Goal: Task Accomplishment & Management: Complete application form

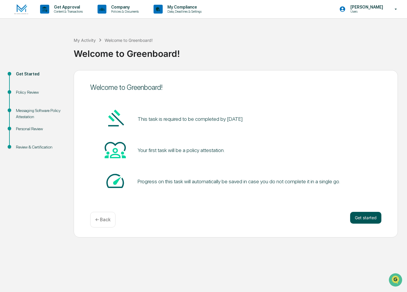
click at [357, 217] on button "Get started" at bounding box center [365, 218] width 31 height 12
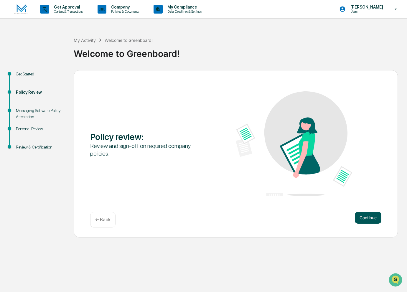
click at [369, 216] on button "Continue" at bounding box center [368, 218] width 27 height 12
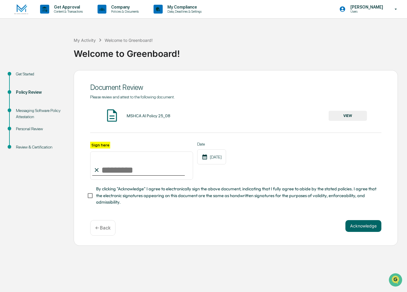
click at [356, 113] on button "VIEW" at bounding box center [348, 116] width 38 height 10
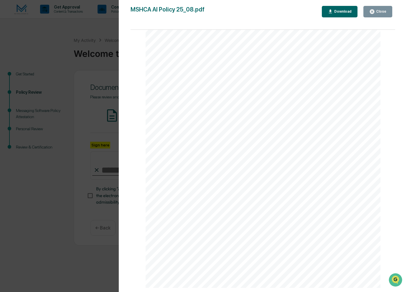
scroll to position [501, 0]
click at [378, 11] on div "Close" at bounding box center [380, 11] width 11 height 4
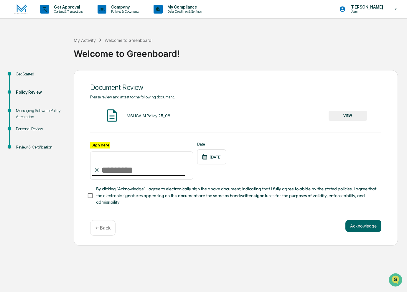
click at [103, 171] on input "Sign here" at bounding box center [141, 166] width 103 height 28
type input "**********"
click at [361, 224] on button "Acknowledge" at bounding box center [364, 226] width 36 height 12
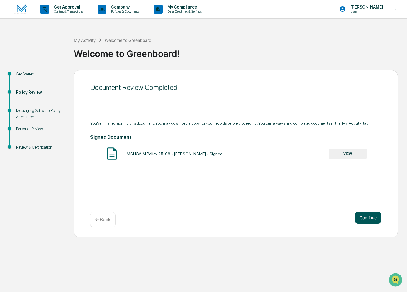
click at [357, 213] on div "Document Review Completed You've finished signing this document. You may downlo…" at bounding box center [236, 153] width 324 height 167
click at [362, 215] on button "Continue" at bounding box center [368, 218] width 27 height 12
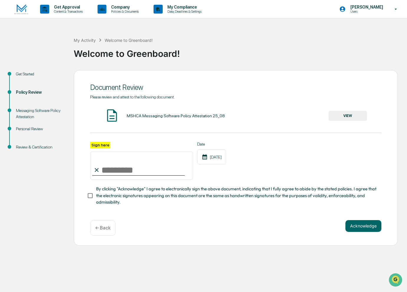
click at [115, 170] on input "Sign here" at bounding box center [141, 166] width 103 height 28
type input "**********"
click at [345, 118] on button "VIEW" at bounding box center [348, 116] width 38 height 10
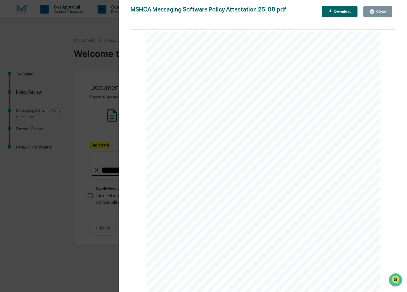
scroll to position [703, 0]
click at [379, 10] on div "Close" at bounding box center [380, 11] width 11 height 4
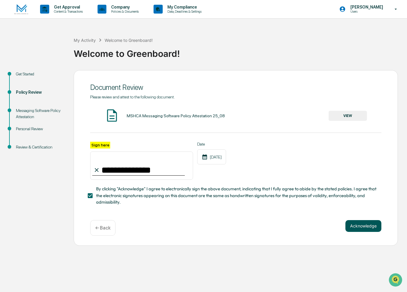
click at [360, 225] on button "Acknowledge" at bounding box center [364, 226] width 36 height 12
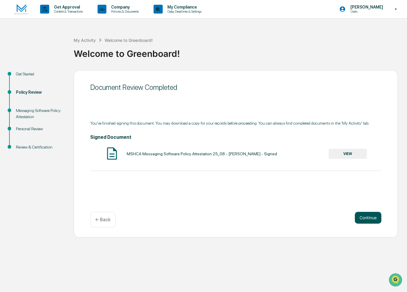
click at [369, 216] on button "Continue" at bounding box center [368, 218] width 27 height 12
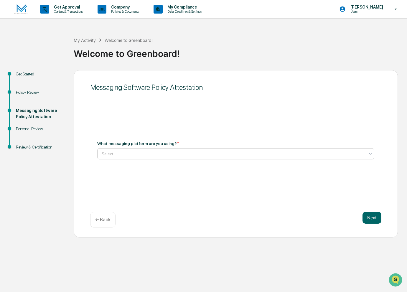
click at [132, 152] on div at bounding box center [234, 154] width 264 height 6
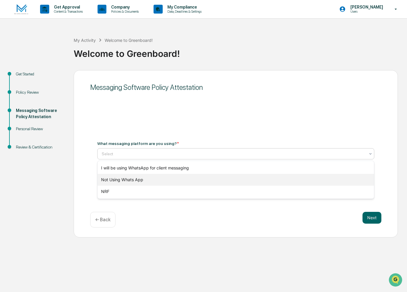
click at [120, 181] on div "Not Using Whats App" at bounding box center [236, 180] width 277 height 12
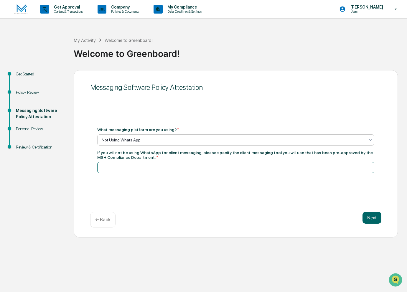
click at [130, 170] on input at bounding box center [235, 167] width 277 height 11
type input "*****"
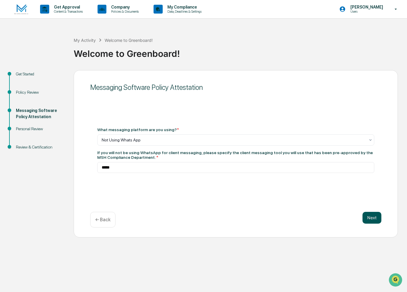
click at [375, 218] on button "Next" at bounding box center [372, 218] width 19 height 12
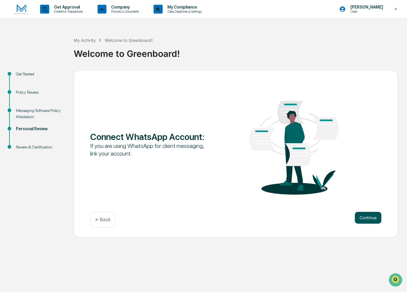
click at [372, 220] on button "Continue" at bounding box center [368, 218] width 27 height 12
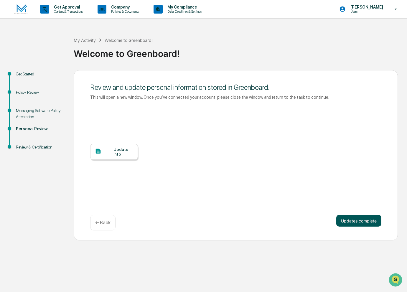
click at [365, 221] on button "Updates complete" at bounding box center [358, 221] width 45 height 12
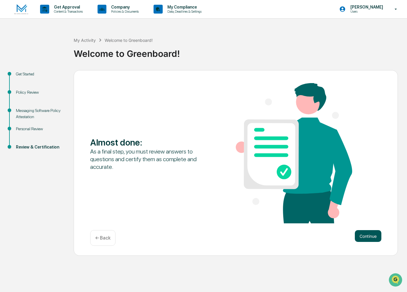
click at [372, 239] on button "Continue" at bounding box center [368, 236] width 27 height 12
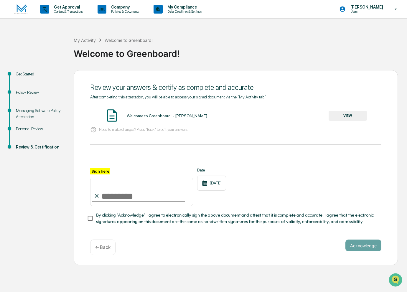
drag, startPoint x: 124, startPoint y: 195, endPoint x: 128, endPoint y: 198, distance: 5.1
click at [124, 196] on input "Sign here" at bounding box center [141, 192] width 103 height 28
type input "**********"
click at [368, 248] on button "Acknowledge" at bounding box center [364, 246] width 36 height 12
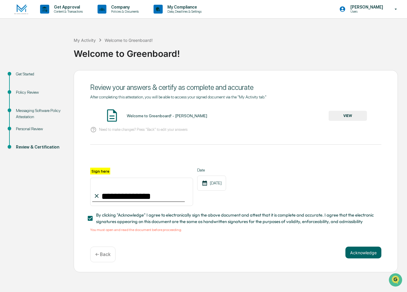
click at [355, 116] on button "VIEW" at bounding box center [348, 116] width 38 height 10
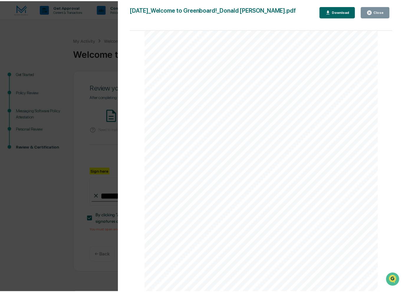
scroll to position [436, 0]
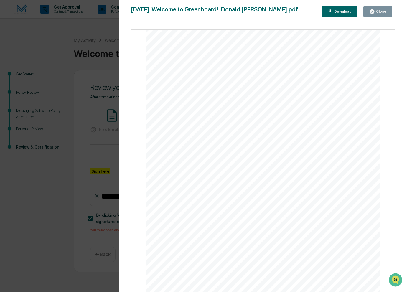
click at [379, 8] on button "Close" at bounding box center [378, 11] width 29 height 11
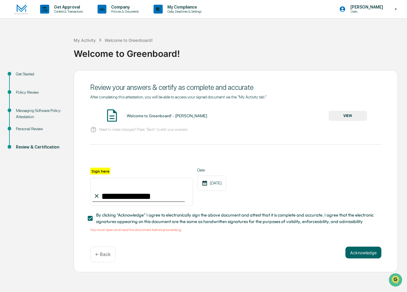
click at [278, 134] on div "Need to make changes? Press "Back" to edit your answers" at bounding box center [235, 130] width 291 height 12
click at [357, 253] on button "Acknowledge" at bounding box center [364, 253] width 36 height 12
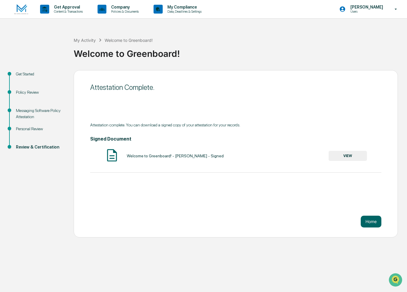
click at [349, 155] on button "VIEW" at bounding box center [348, 156] width 38 height 10
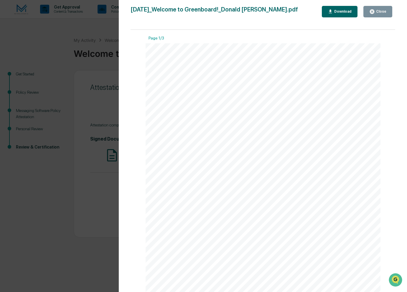
click at [378, 14] on div "Close" at bounding box center [380, 11] width 11 height 4
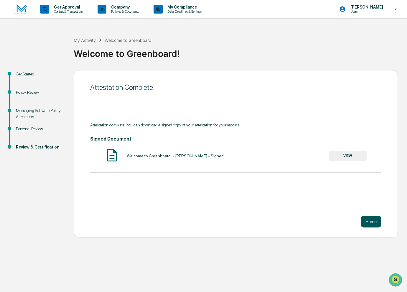
click at [367, 221] on button "Home" at bounding box center [371, 222] width 21 height 12
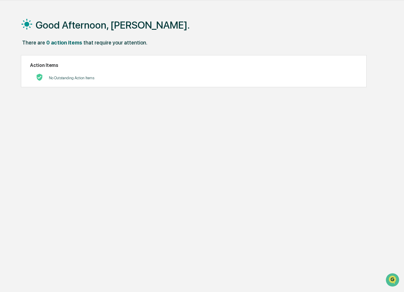
scroll to position [28, 0]
